Goal: Navigation & Orientation: Find specific page/section

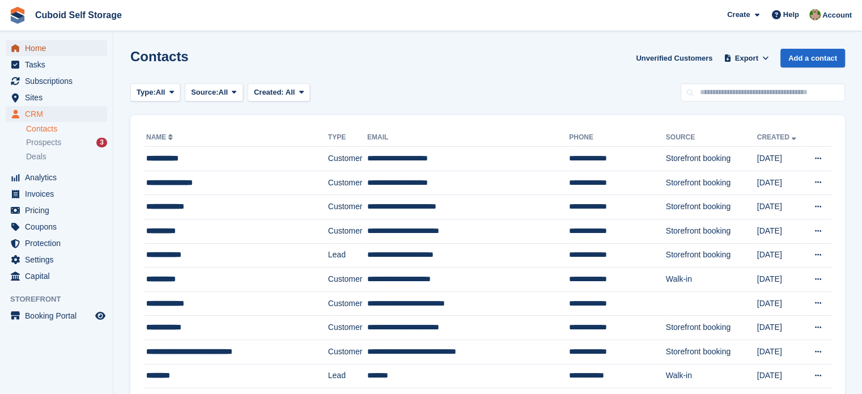
click at [46, 49] on span "Home" at bounding box center [59, 48] width 68 height 16
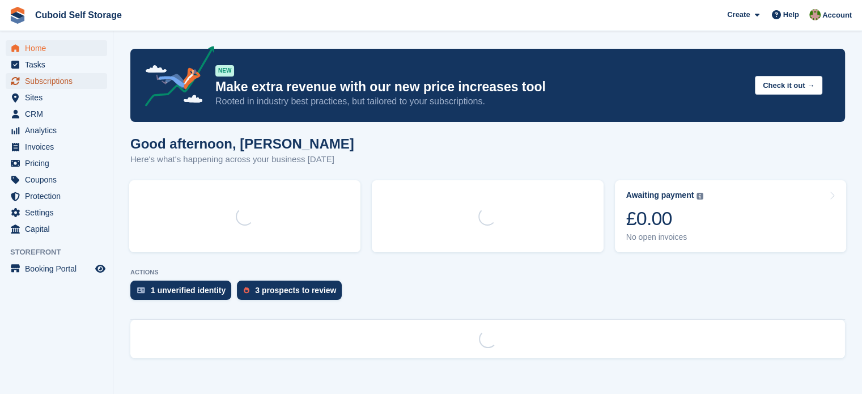
click at [54, 88] on span "Subscriptions" at bounding box center [59, 81] width 68 height 16
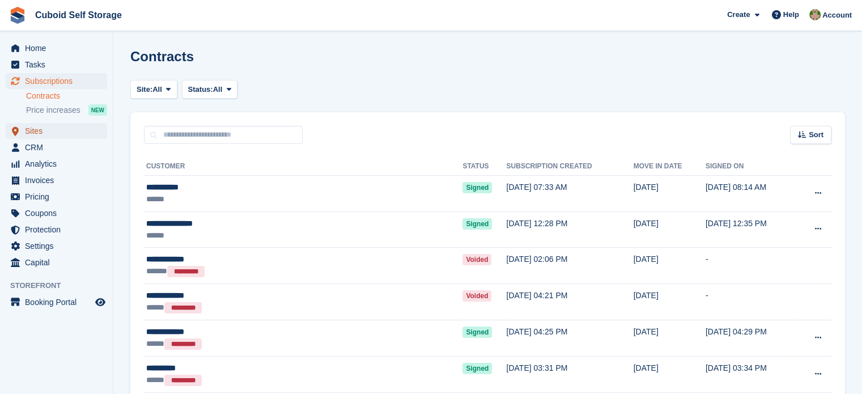
click at [35, 130] on span "Sites" at bounding box center [59, 131] width 68 height 16
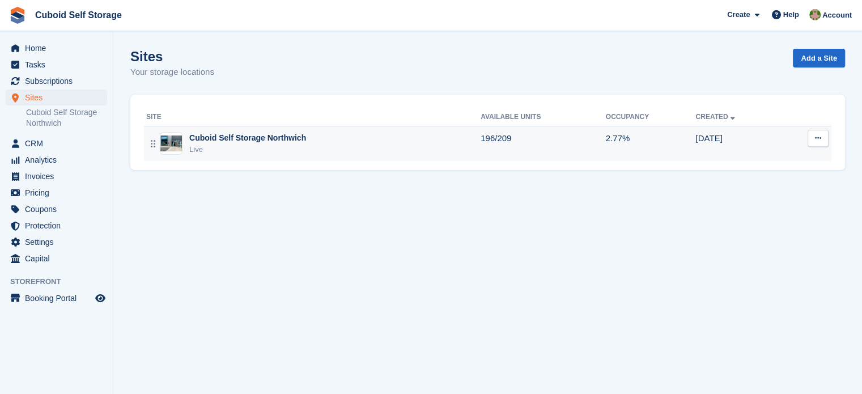
click at [494, 143] on td "196/209" at bounding box center [542, 143] width 125 height 35
